Goal: Information Seeking & Learning: Learn about a topic

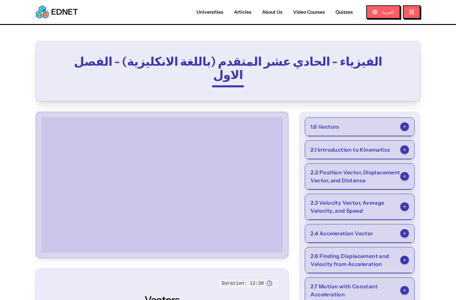
click at [410, 118] on button "1.6 Vectors" at bounding box center [359, 127] width 109 height 18
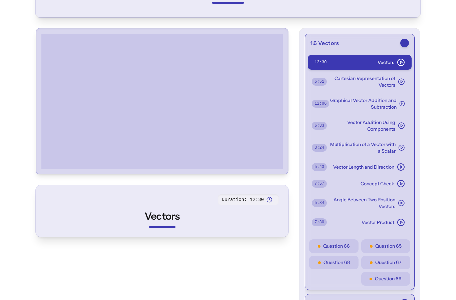
click at [389, 72] on button "Cartesian Representation of Vectors 5 : 51" at bounding box center [360, 82] width 104 height 20
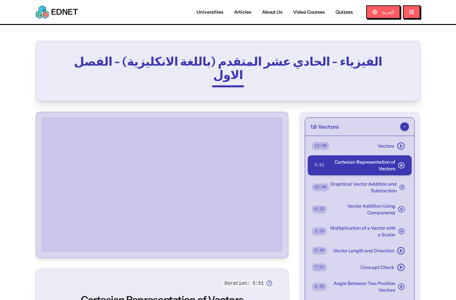
click at [385, 181] on span "Graphical Vector Addition and Subtraction" at bounding box center [362, 187] width 67 height 13
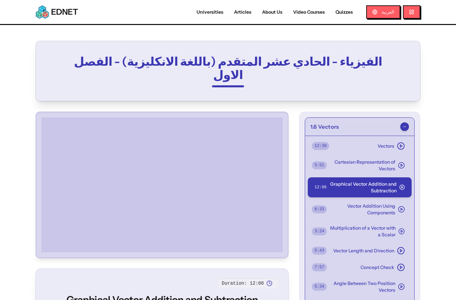
click at [375, 139] on button "Vectors 12 : 30" at bounding box center [360, 146] width 104 height 15
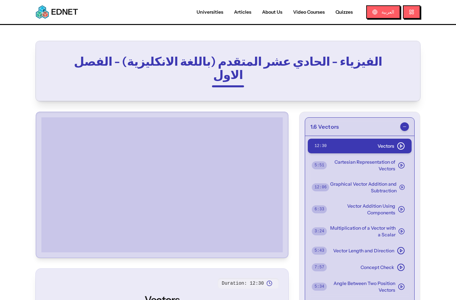
scroll to position [0, 0]
click at [385, 181] on span "Graphical Vector Addition and Subtraction" at bounding box center [362, 187] width 67 height 13
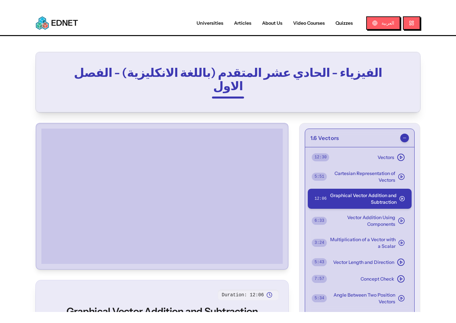
scroll to position [8, 0]
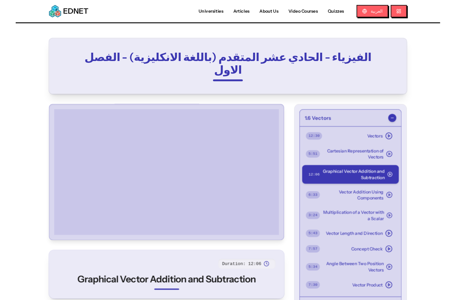
scroll to position [0, 0]
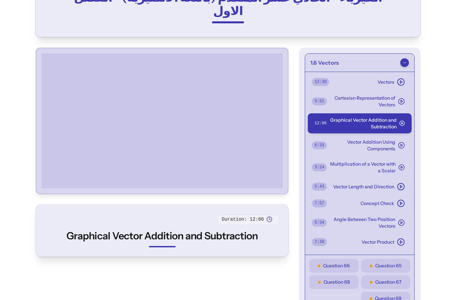
scroll to position [65, 0]
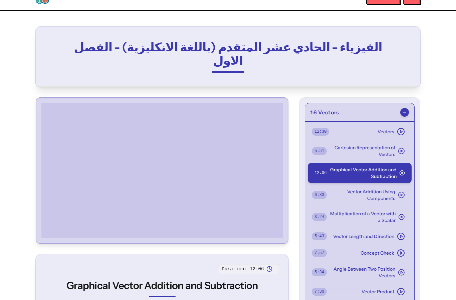
scroll to position [0, 0]
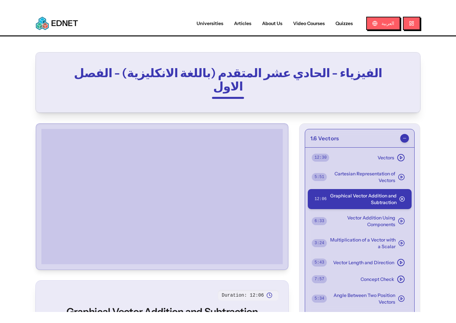
scroll to position [8, 0]
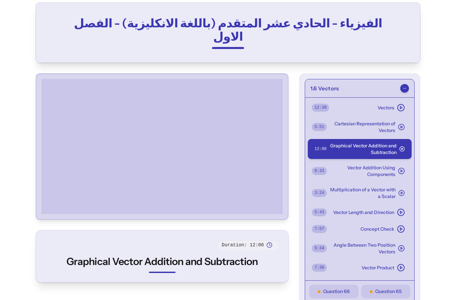
scroll to position [38, 0]
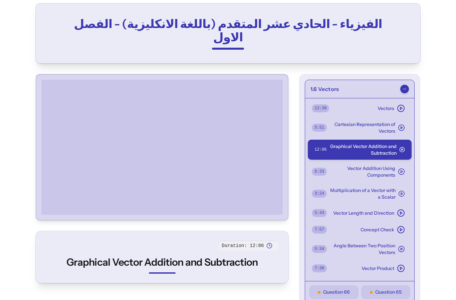
click at [40, 195] on div at bounding box center [162, 147] width 247 height 141
